Goal: Task Accomplishment & Management: Complete application form

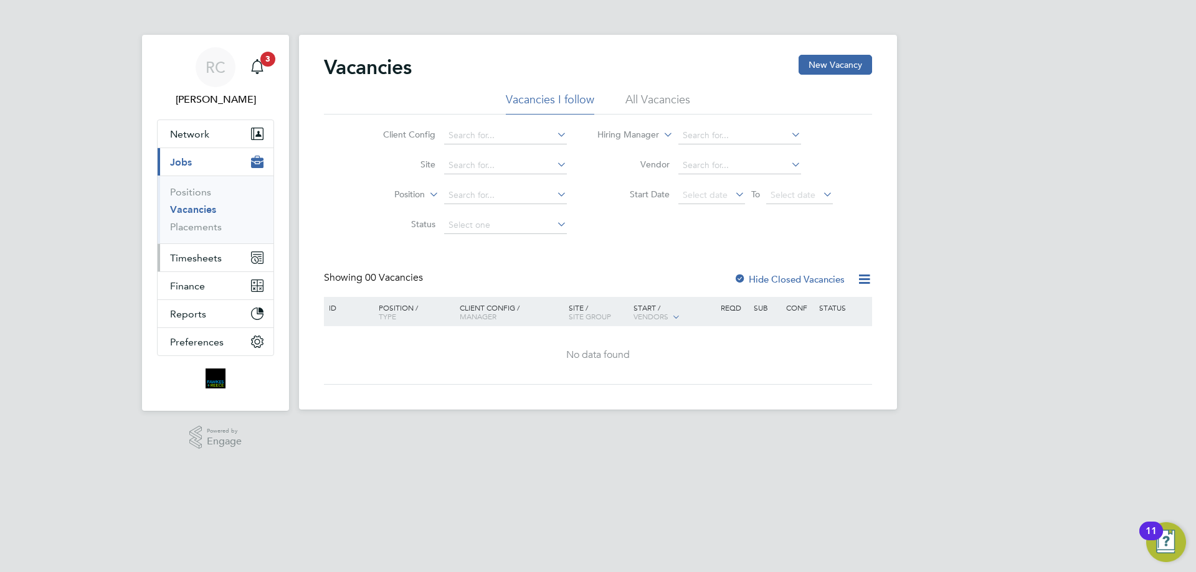
click at [214, 252] on span "Timesheets" at bounding box center [196, 258] width 52 height 12
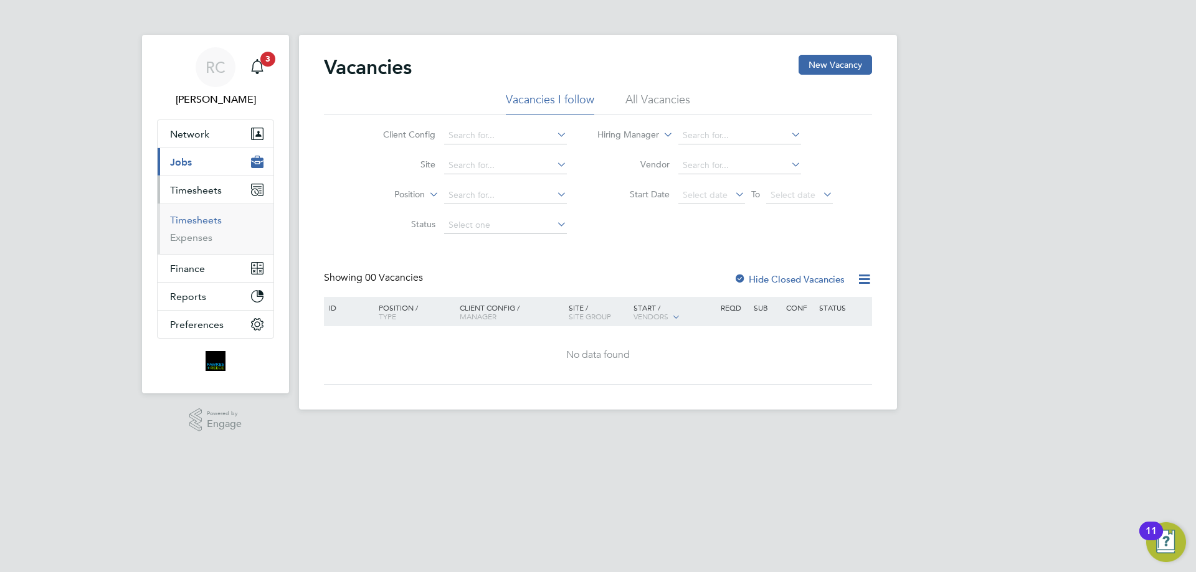
click at [201, 220] on link "Timesheets" at bounding box center [196, 220] width 52 height 12
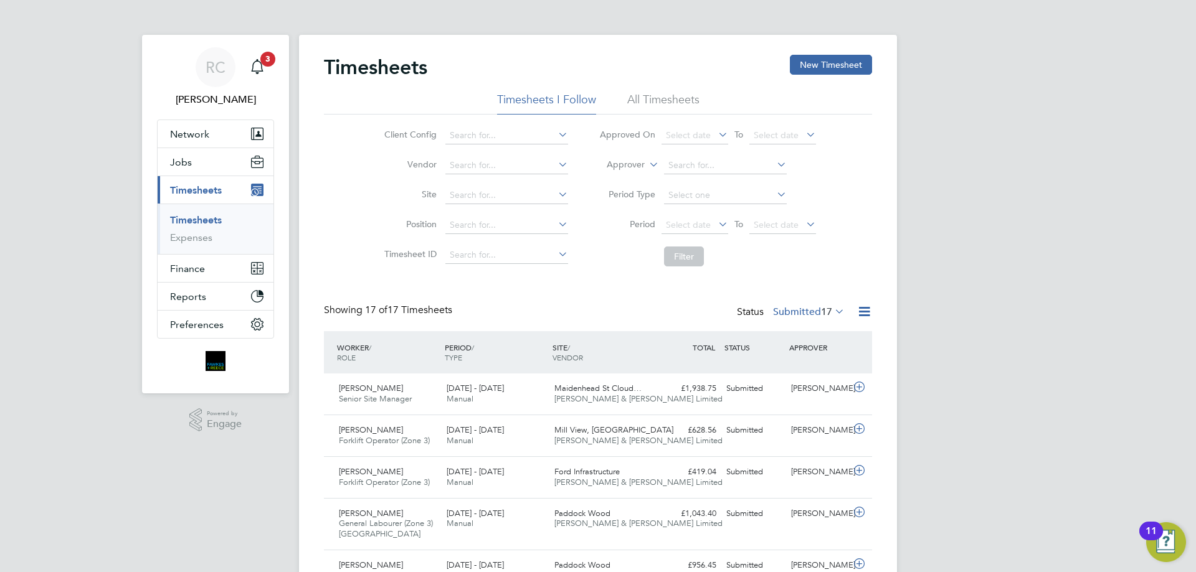
click at [648, 101] on li "All Timesheets" at bounding box center [663, 103] width 72 height 22
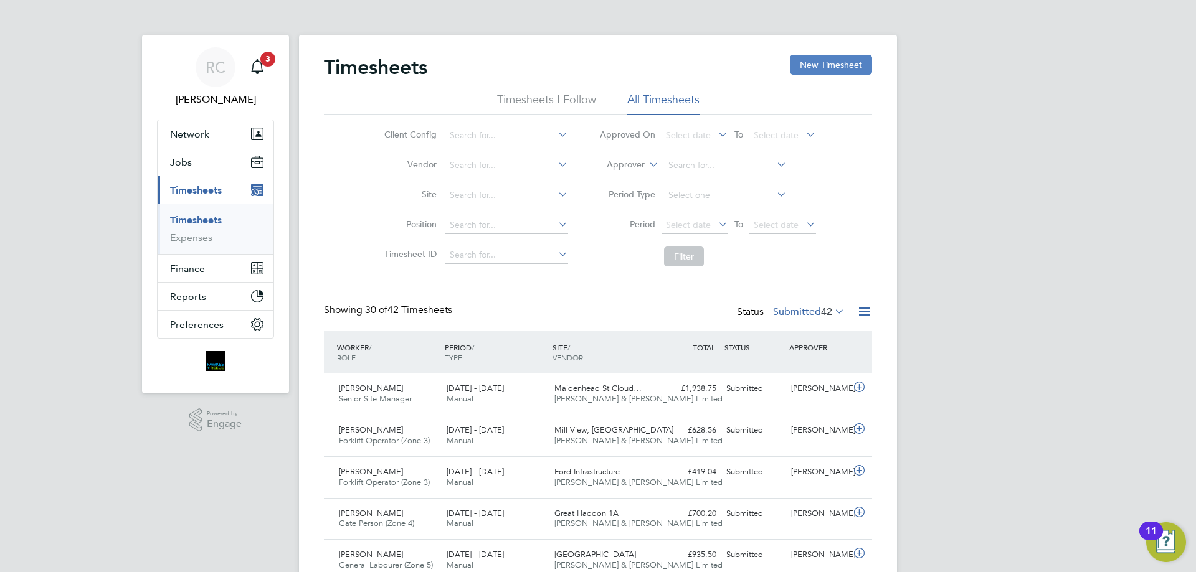
click at [825, 62] on button "New Timesheet" at bounding box center [831, 65] width 82 height 20
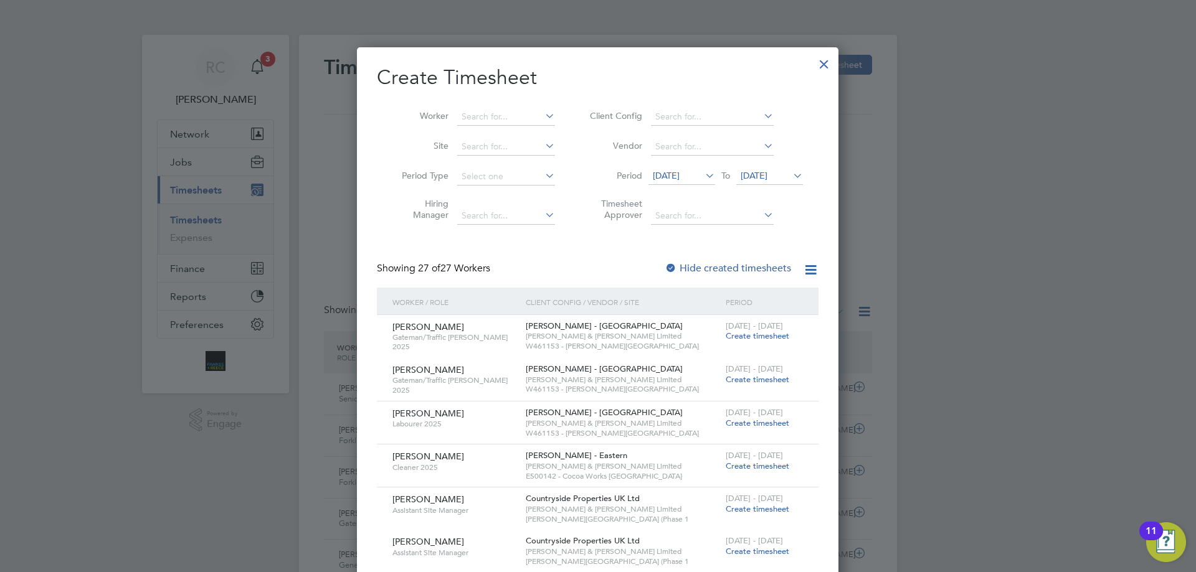
click at [767, 178] on span "[DATE]" at bounding box center [754, 175] width 27 height 11
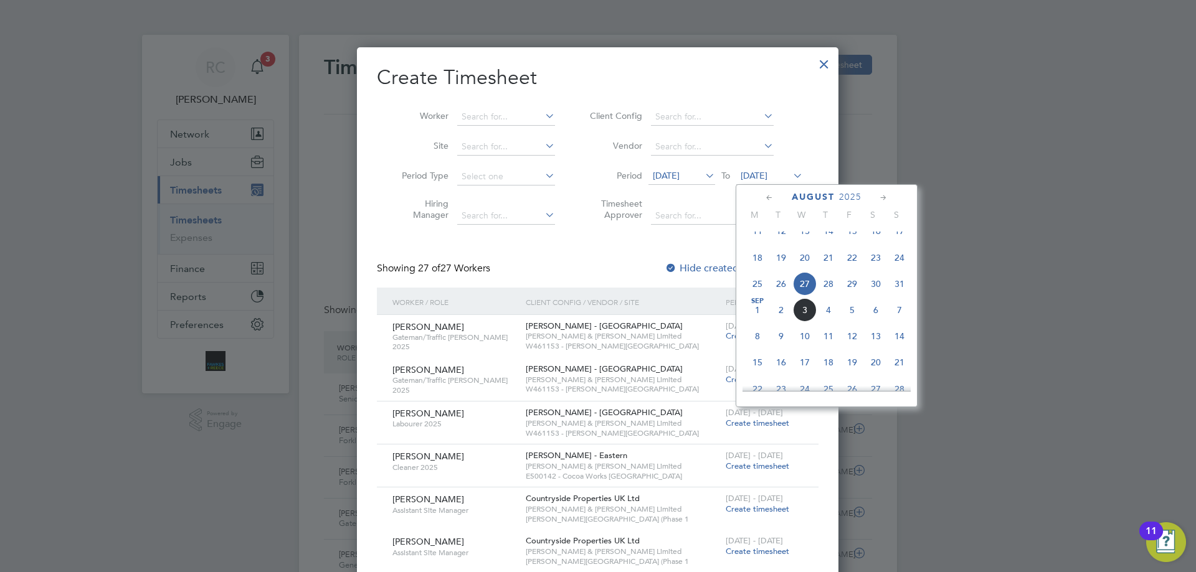
click at [901, 296] on span "31" at bounding box center [900, 284] width 24 height 24
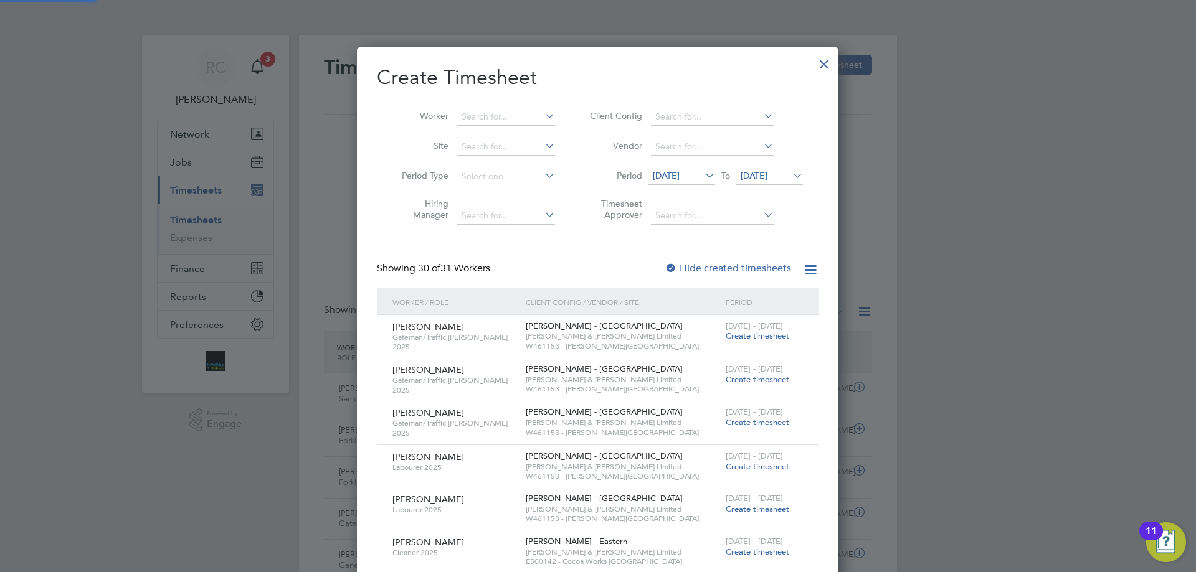
click at [672, 263] on div at bounding box center [671, 269] width 12 height 12
click at [463, 115] on input at bounding box center [506, 116] width 98 height 17
type input "D"
click at [485, 131] on li "[PERSON_NAME]" at bounding box center [516, 133] width 118 height 17
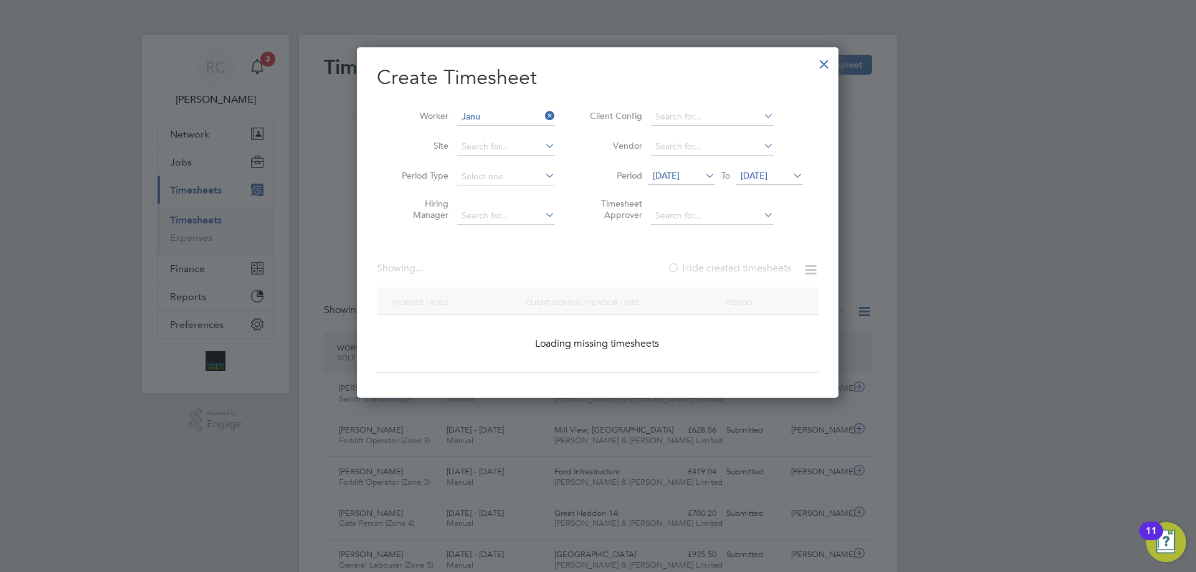
type input "[PERSON_NAME]"
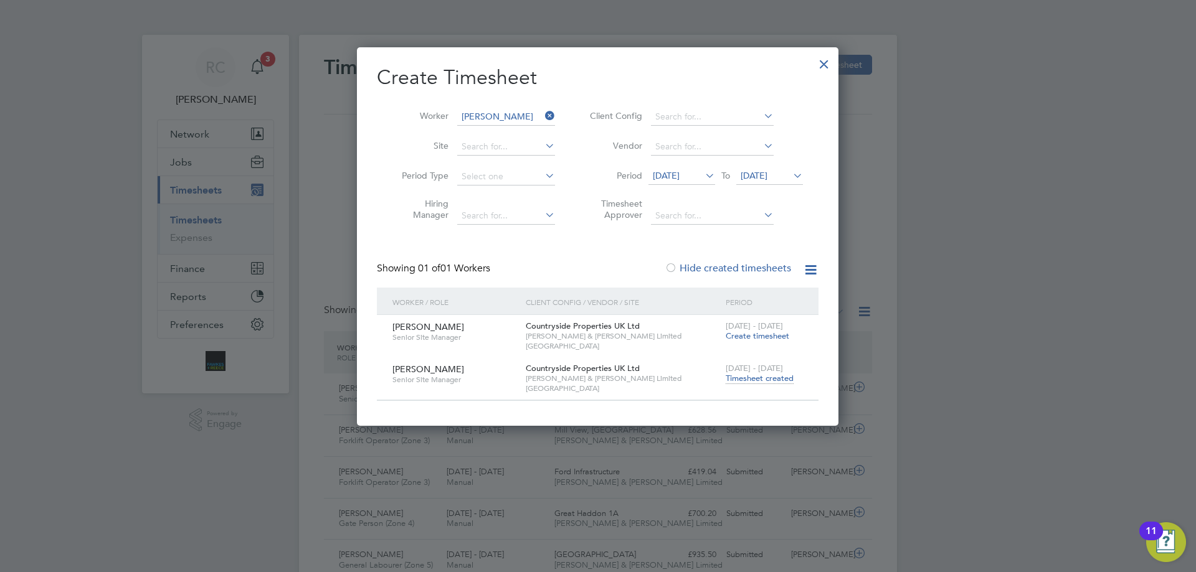
click at [763, 376] on span "Timesheet created" at bounding box center [760, 378] width 68 height 11
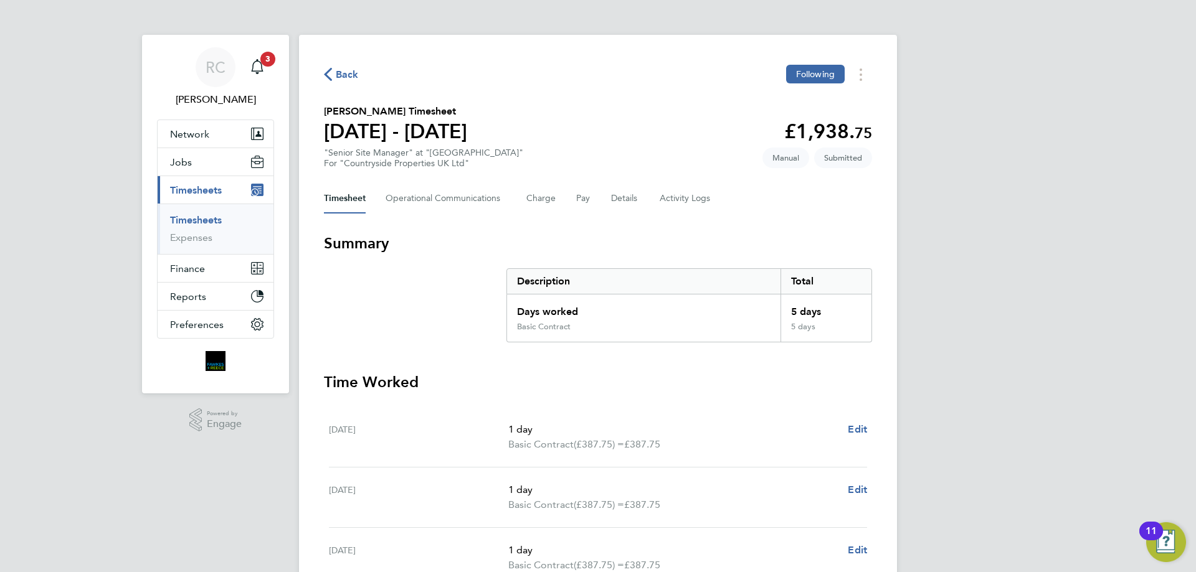
click at [201, 217] on link "Timesheets" at bounding box center [196, 220] width 52 height 12
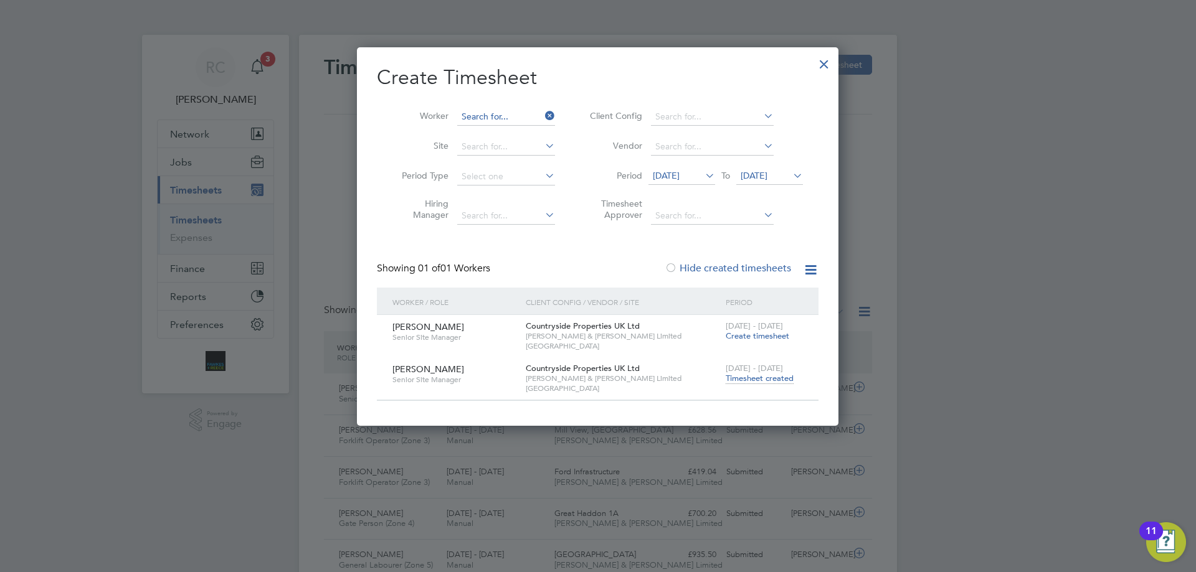
click at [501, 116] on input at bounding box center [506, 116] width 98 height 17
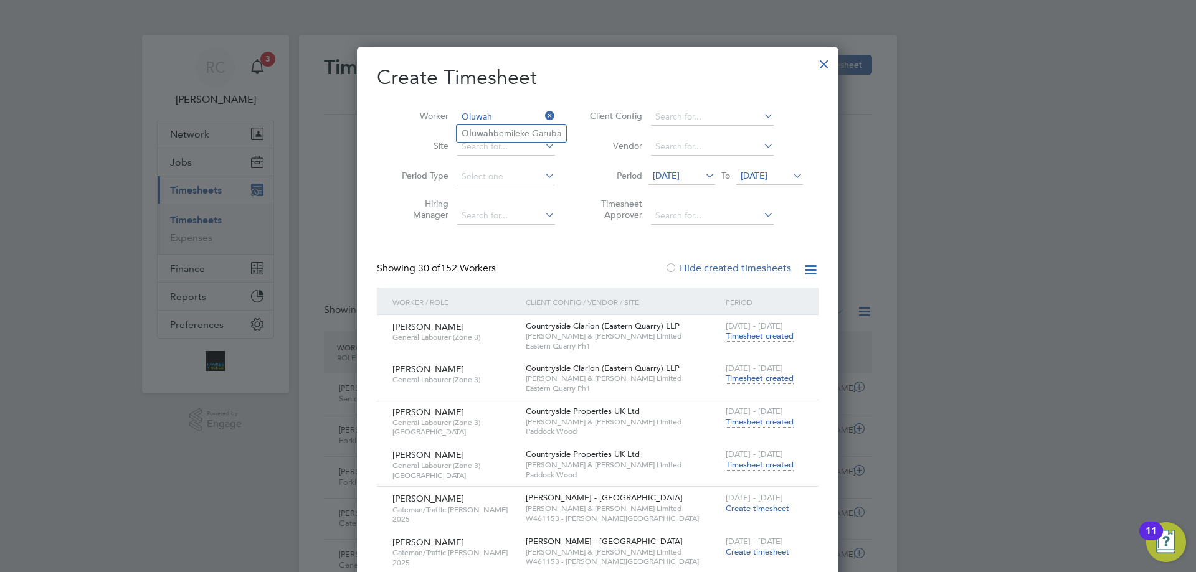
click at [516, 123] on input "Oluwah" at bounding box center [506, 116] width 98 height 17
click at [514, 133] on li "Oluwah bemileke Garuba" at bounding box center [512, 133] width 110 height 17
type input "Oluwahbemileke Garuba"
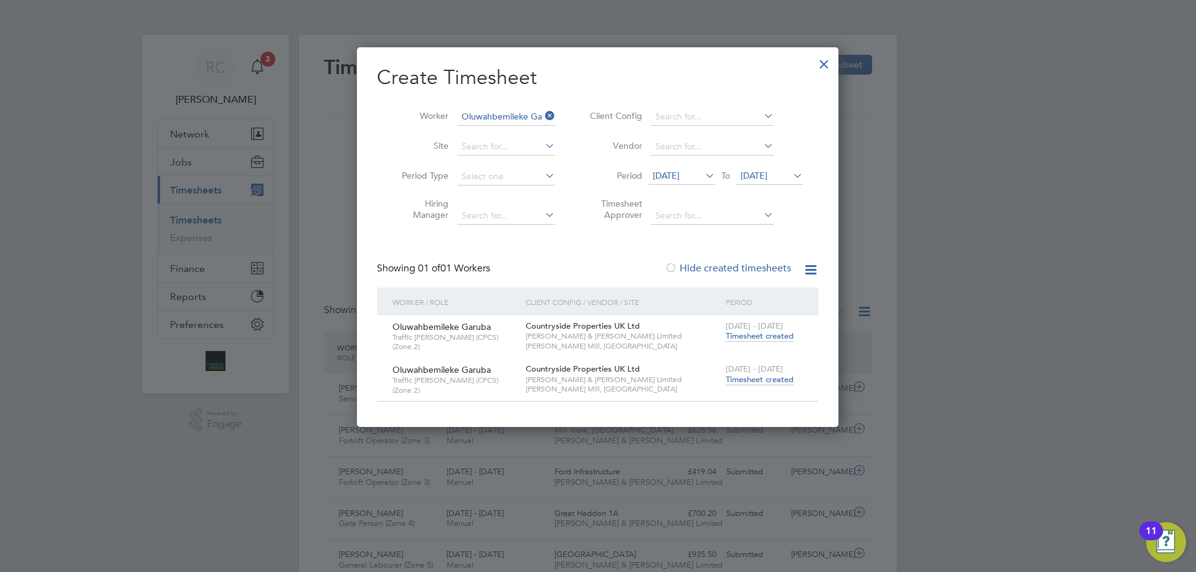
click at [755, 383] on span "Timesheet created" at bounding box center [760, 379] width 68 height 11
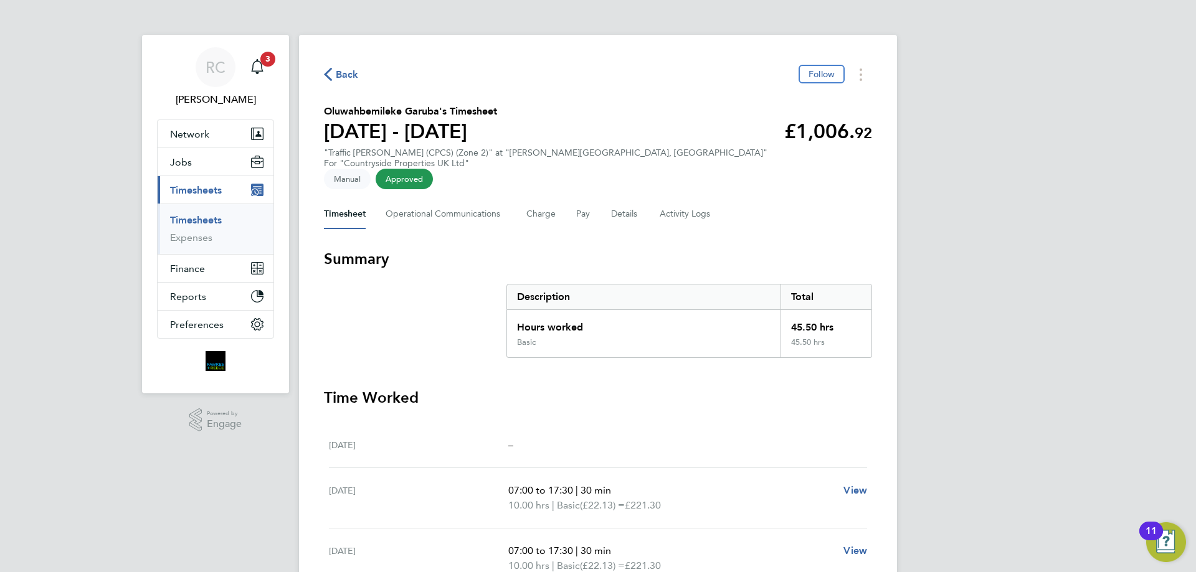
click at [180, 218] on link "Timesheets" at bounding box center [196, 220] width 52 height 12
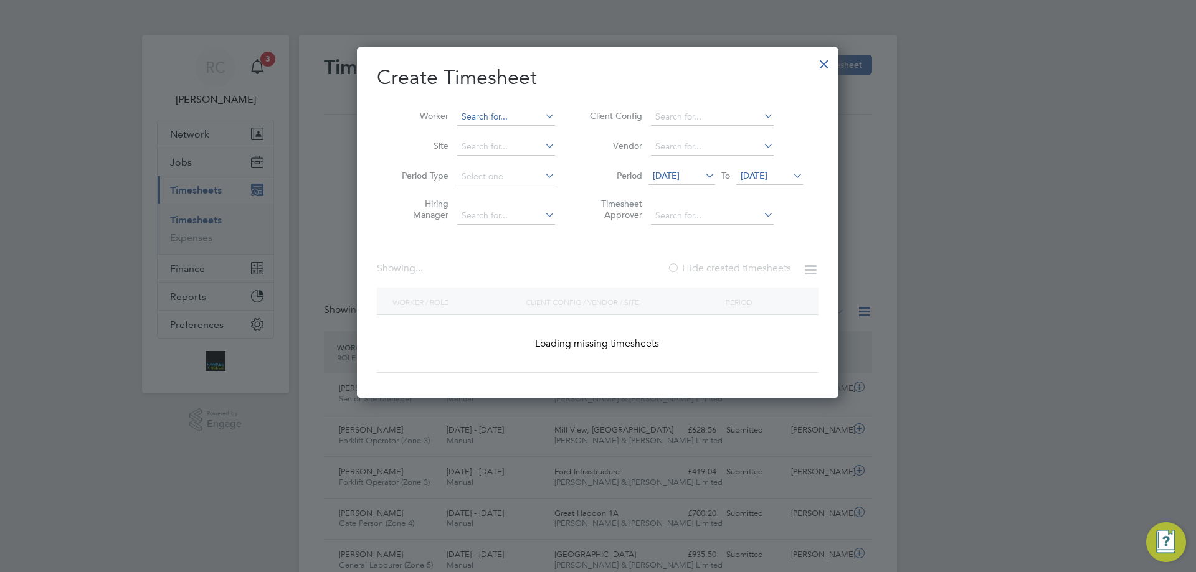
click at [491, 123] on input at bounding box center [506, 116] width 98 height 17
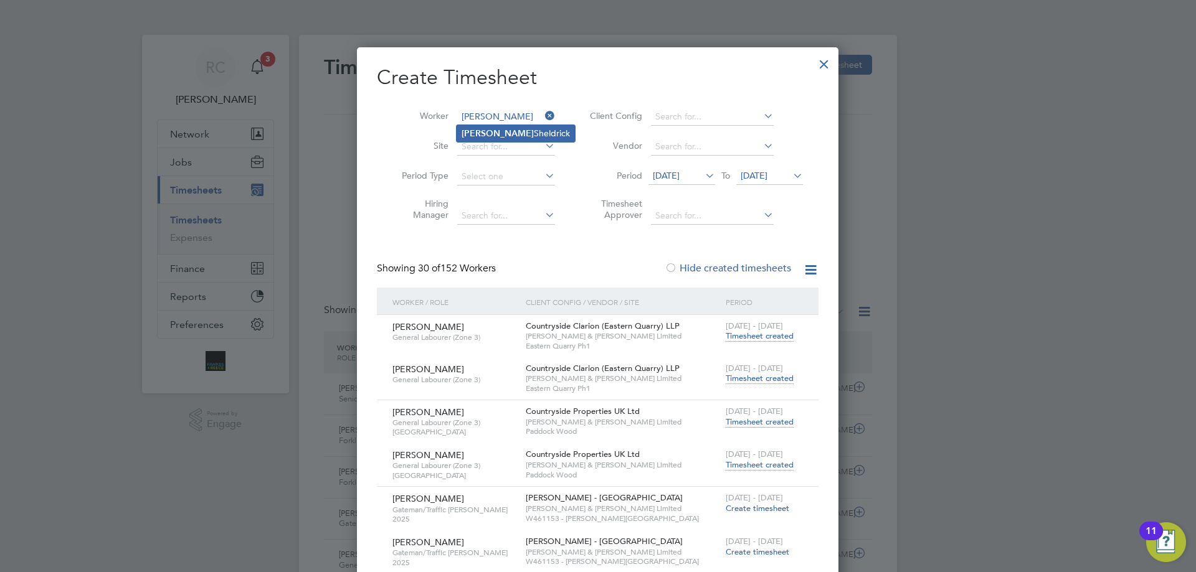
click at [499, 136] on li "[PERSON_NAME]" at bounding box center [516, 133] width 118 height 17
type input "[PERSON_NAME]"
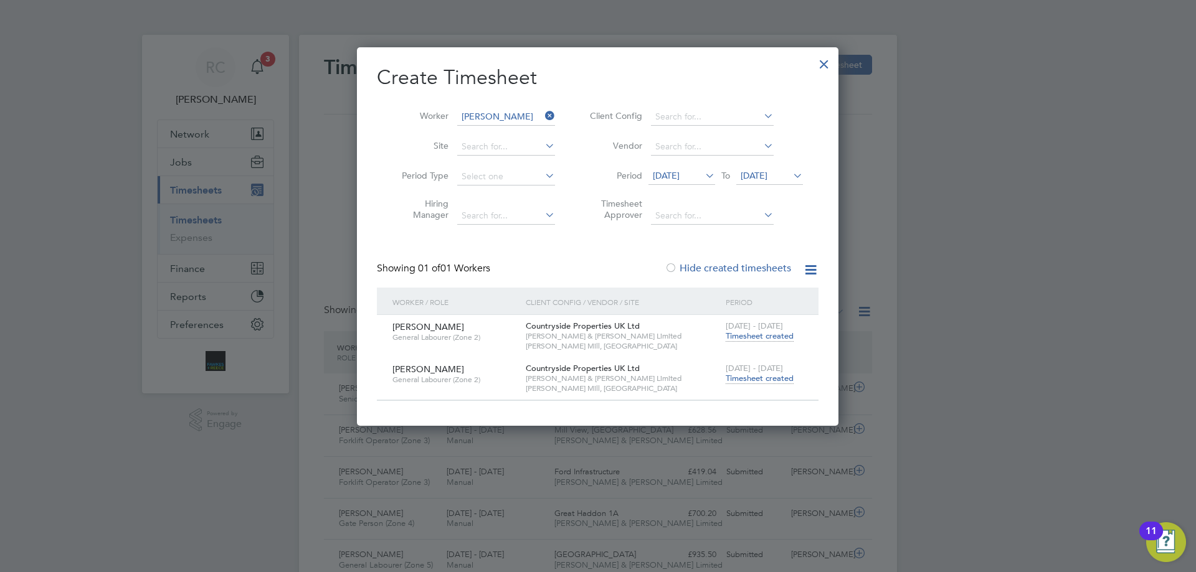
click at [778, 375] on span "Timesheet created" at bounding box center [760, 378] width 68 height 11
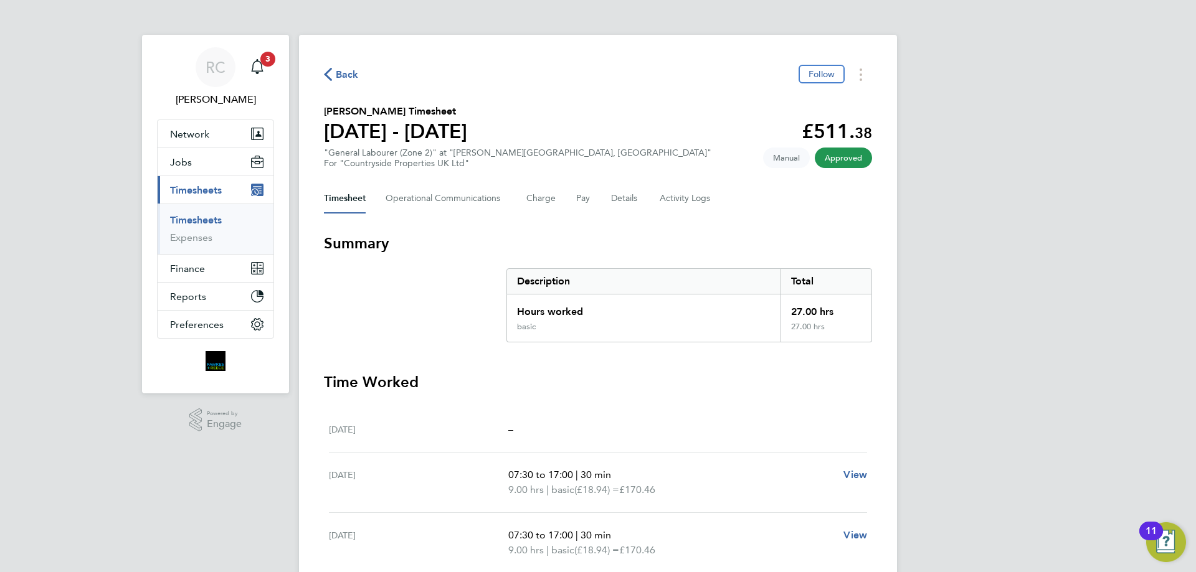
click at [192, 215] on link "Timesheets" at bounding box center [196, 220] width 52 height 12
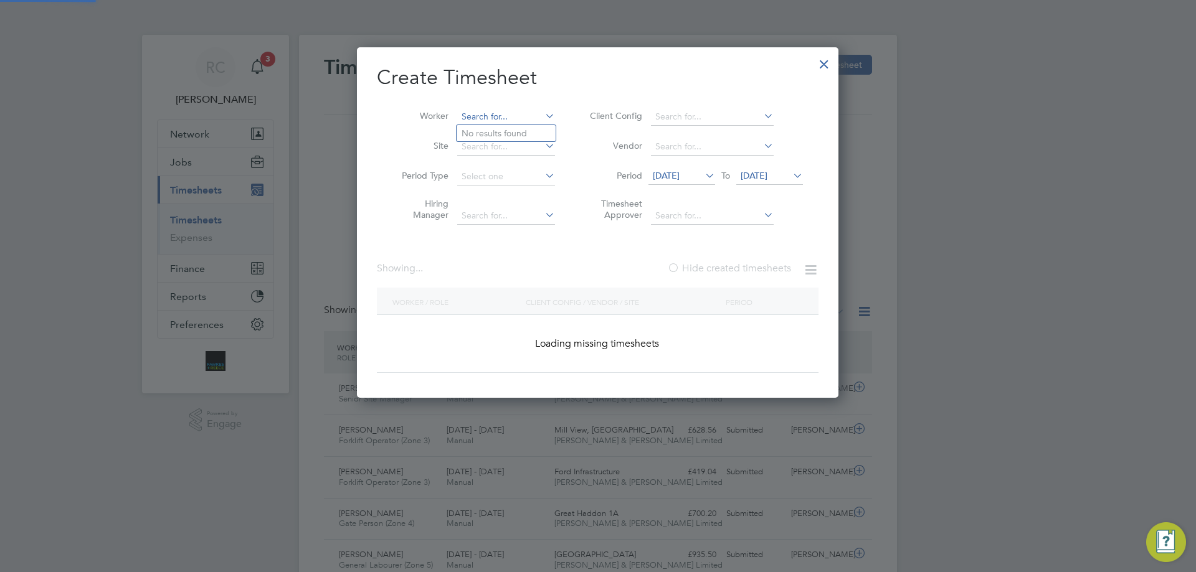
click at [501, 116] on input at bounding box center [506, 116] width 98 height 17
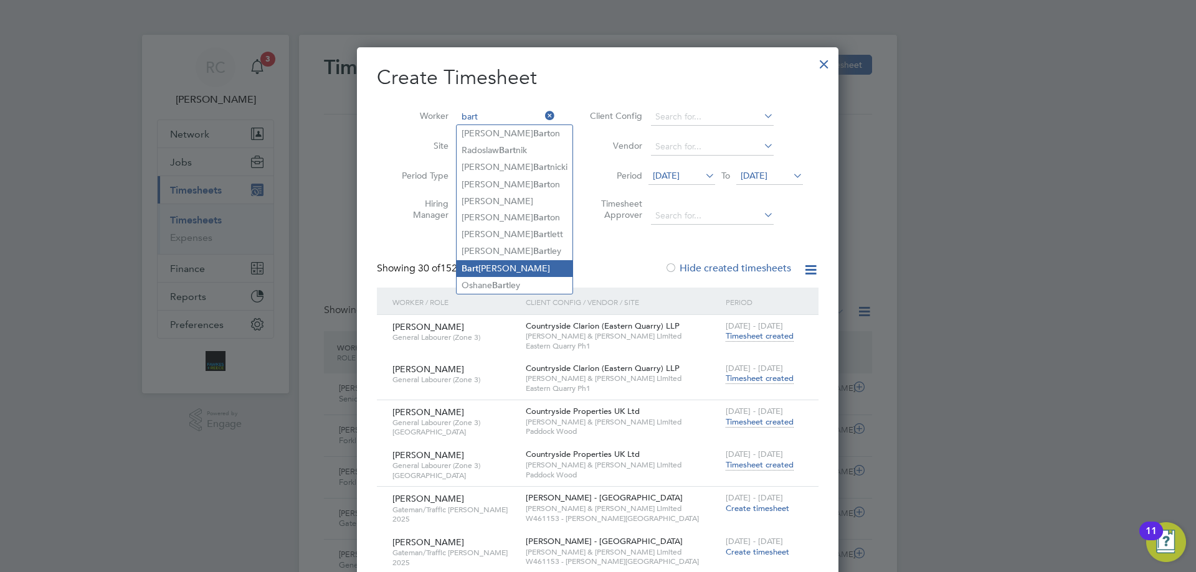
drag, startPoint x: 501, startPoint y: 260, endPoint x: 489, endPoint y: 265, distance: 13.2
click at [502, 261] on li "[PERSON_NAME] lomiej [PERSON_NAME]" at bounding box center [515, 268] width 116 height 17
type input "[PERSON_NAME]"
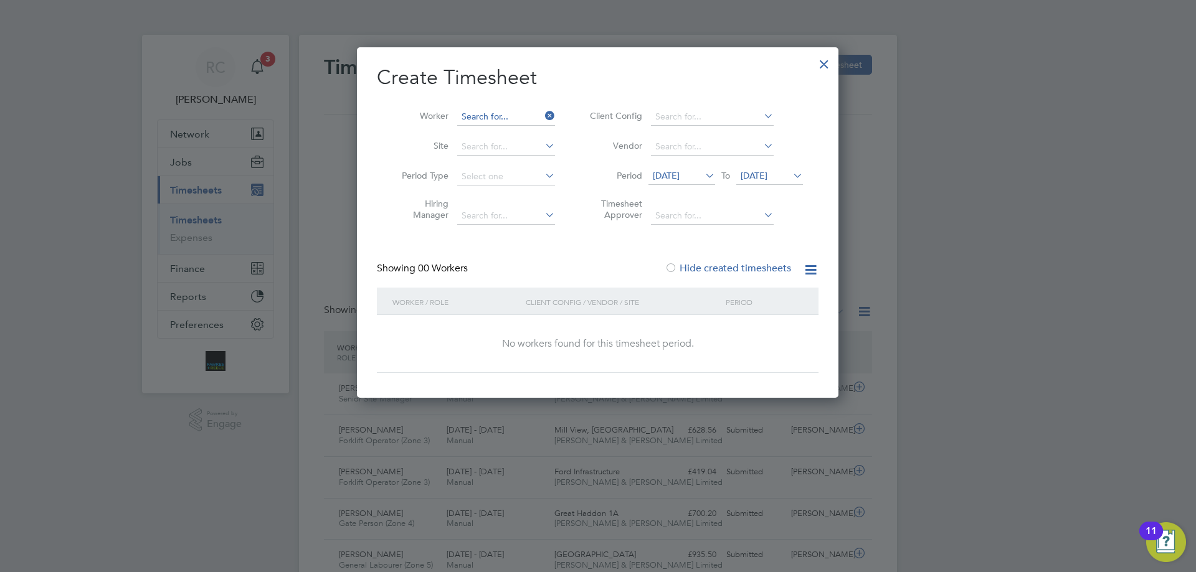
click at [486, 116] on input at bounding box center [506, 116] width 98 height 17
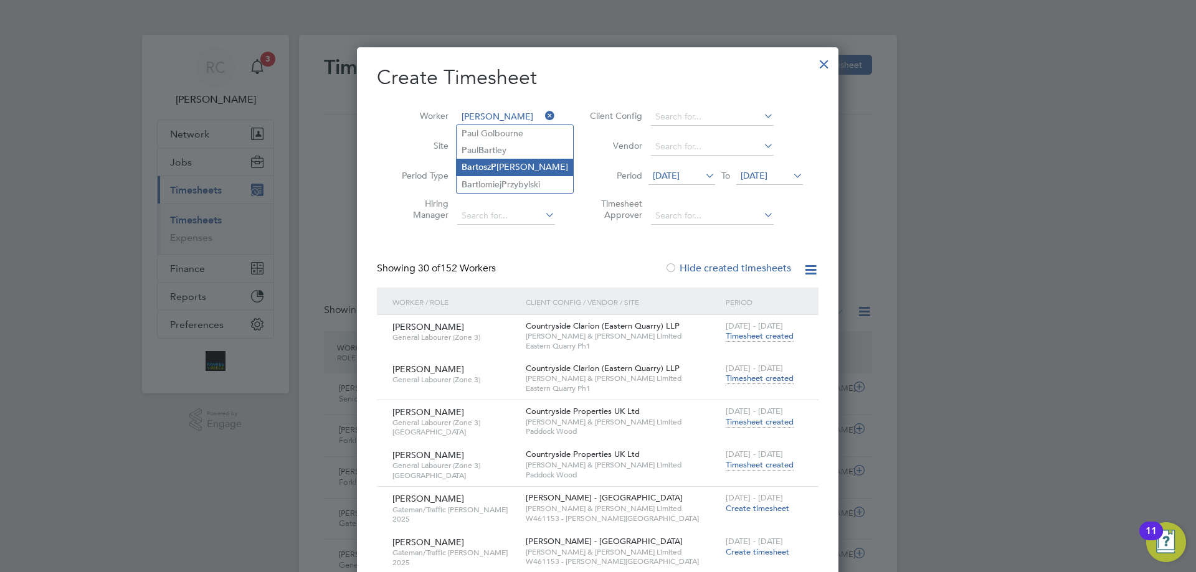
click at [481, 166] on li "[PERSON_NAME]" at bounding box center [515, 167] width 116 height 17
type input "[PERSON_NAME]"
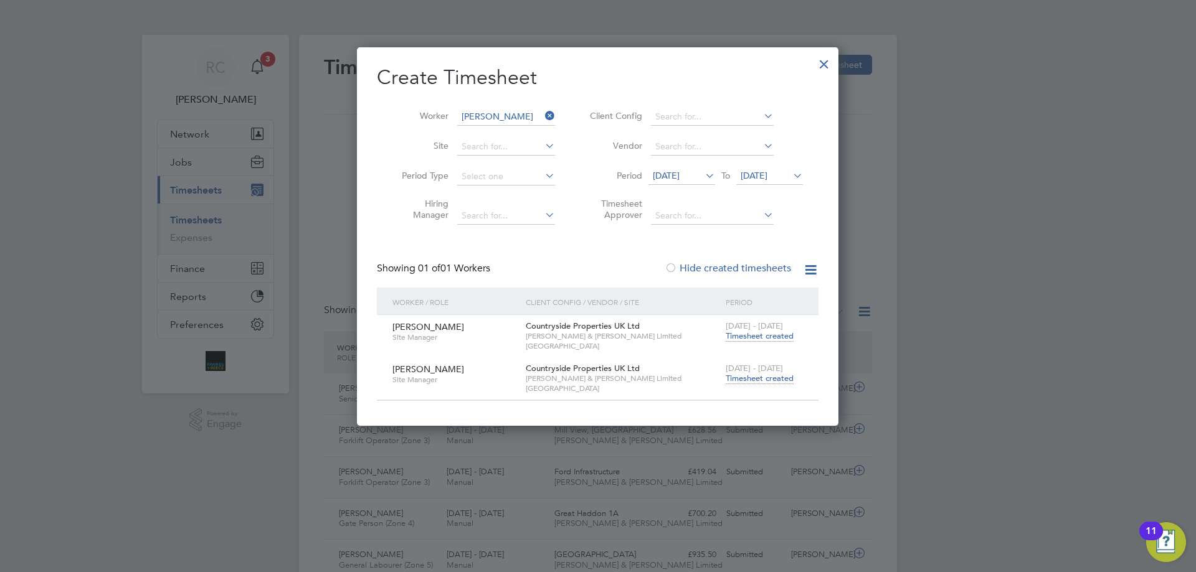
click at [764, 382] on span "Timesheet created" at bounding box center [760, 378] width 68 height 11
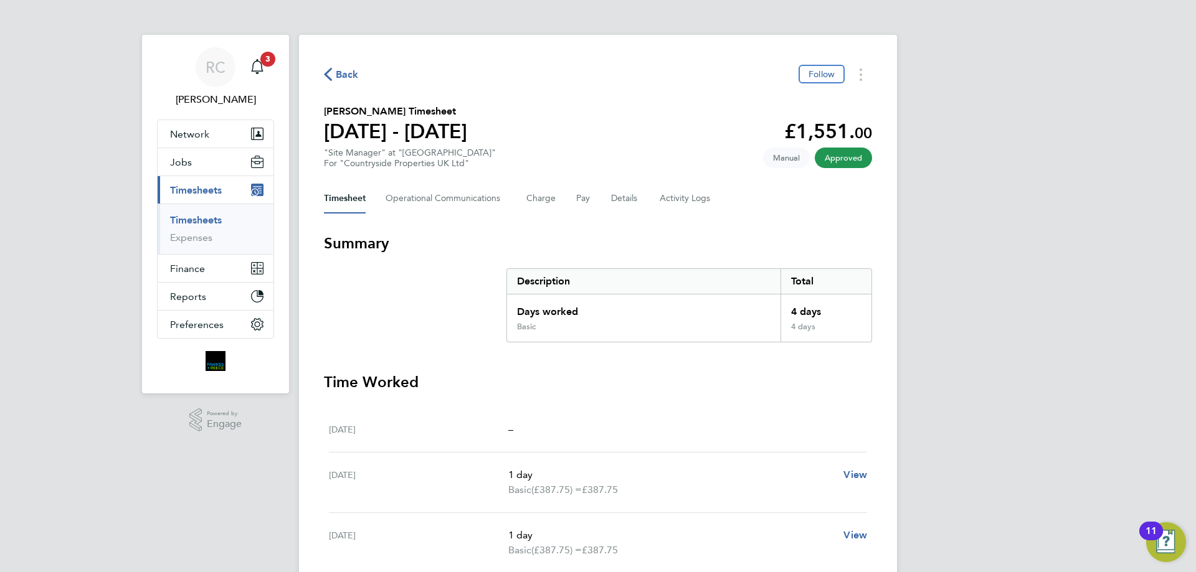
click at [183, 218] on link "Timesheets" at bounding box center [196, 220] width 52 height 12
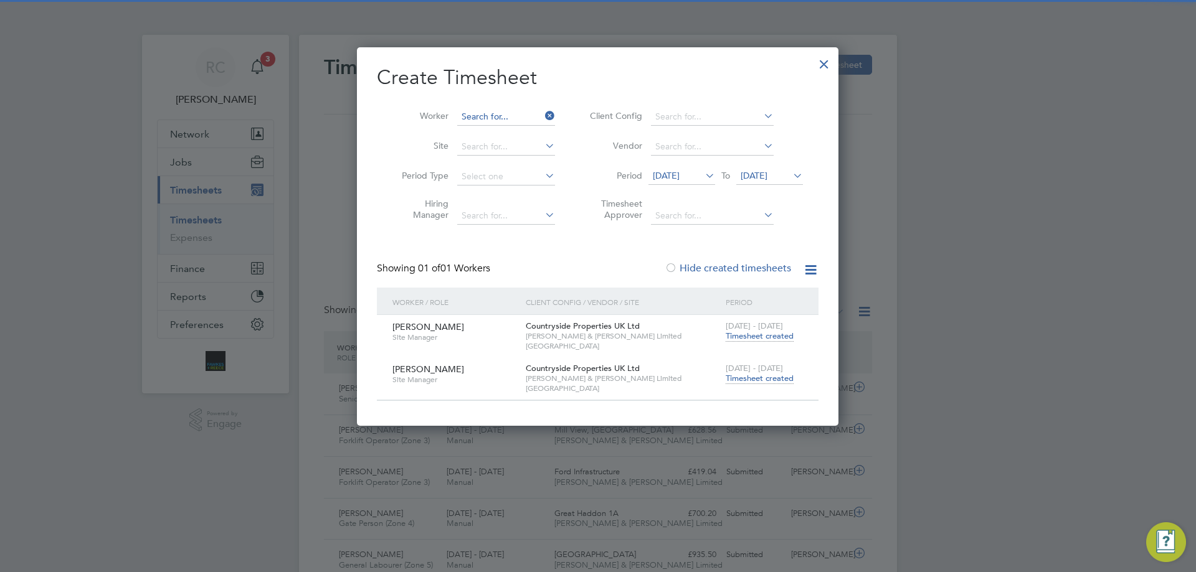
click at [475, 108] on input at bounding box center [506, 116] width 98 height 17
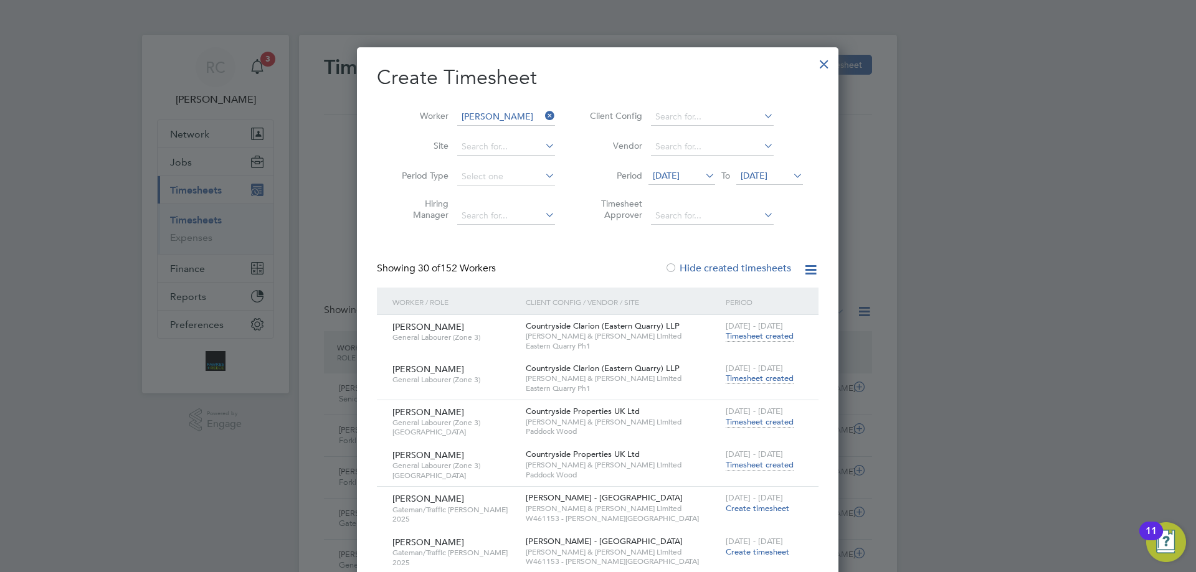
click at [477, 132] on b "[PERSON_NAME]" at bounding box center [498, 133] width 72 height 11
type input "[PERSON_NAME]"
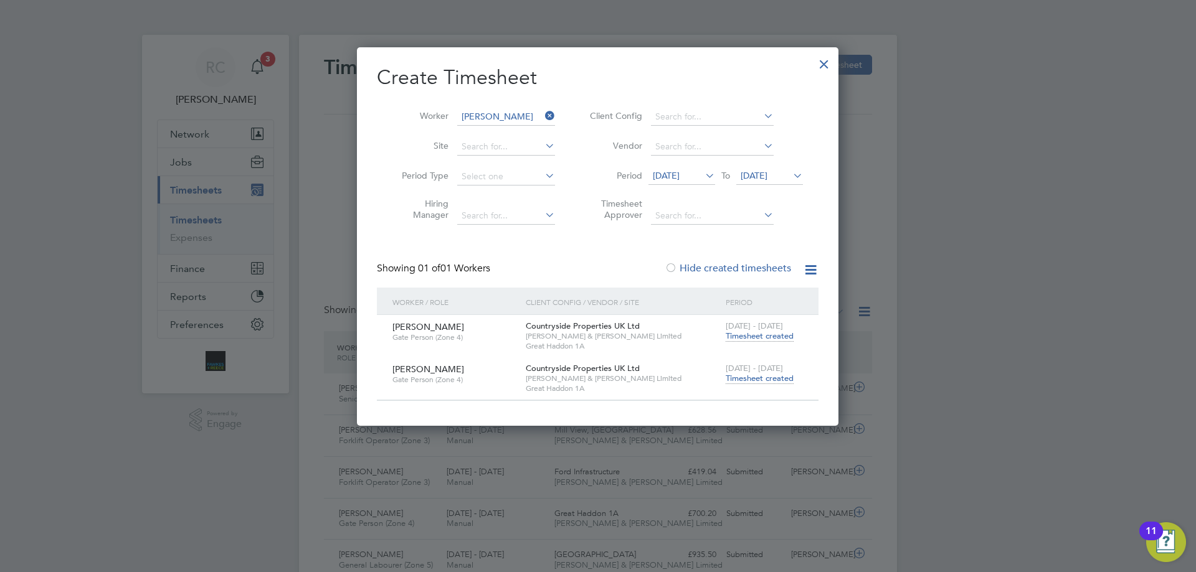
click at [767, 377] on span "Timesheet created" at bounding box center [760, 378] width 68 height 11
